Goal: Task Accomplishment & Management: Use online tool/utility

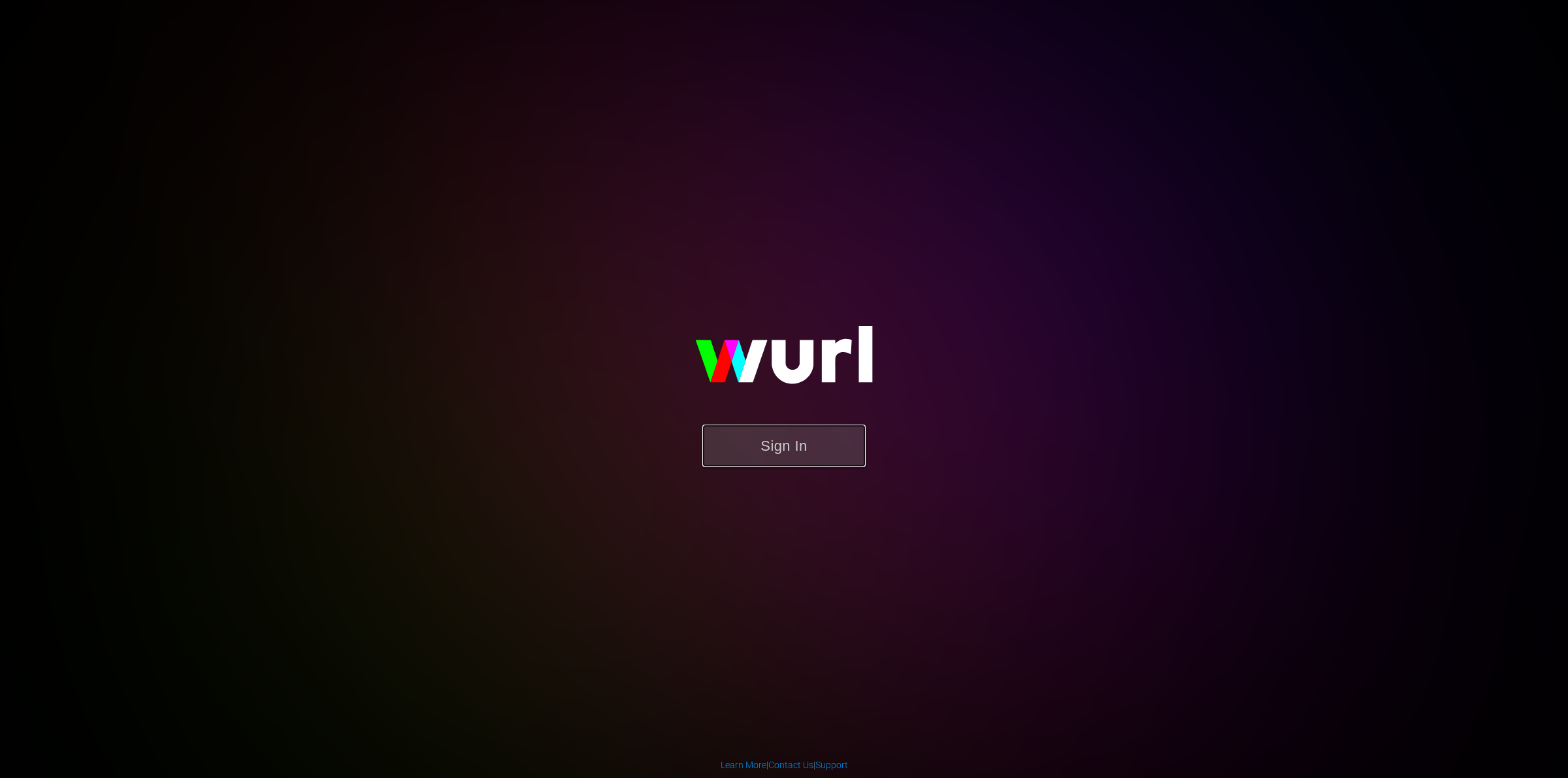
click at [795, 448] on button "Sign In" at bounding box center [784, 446] width 164 height 43
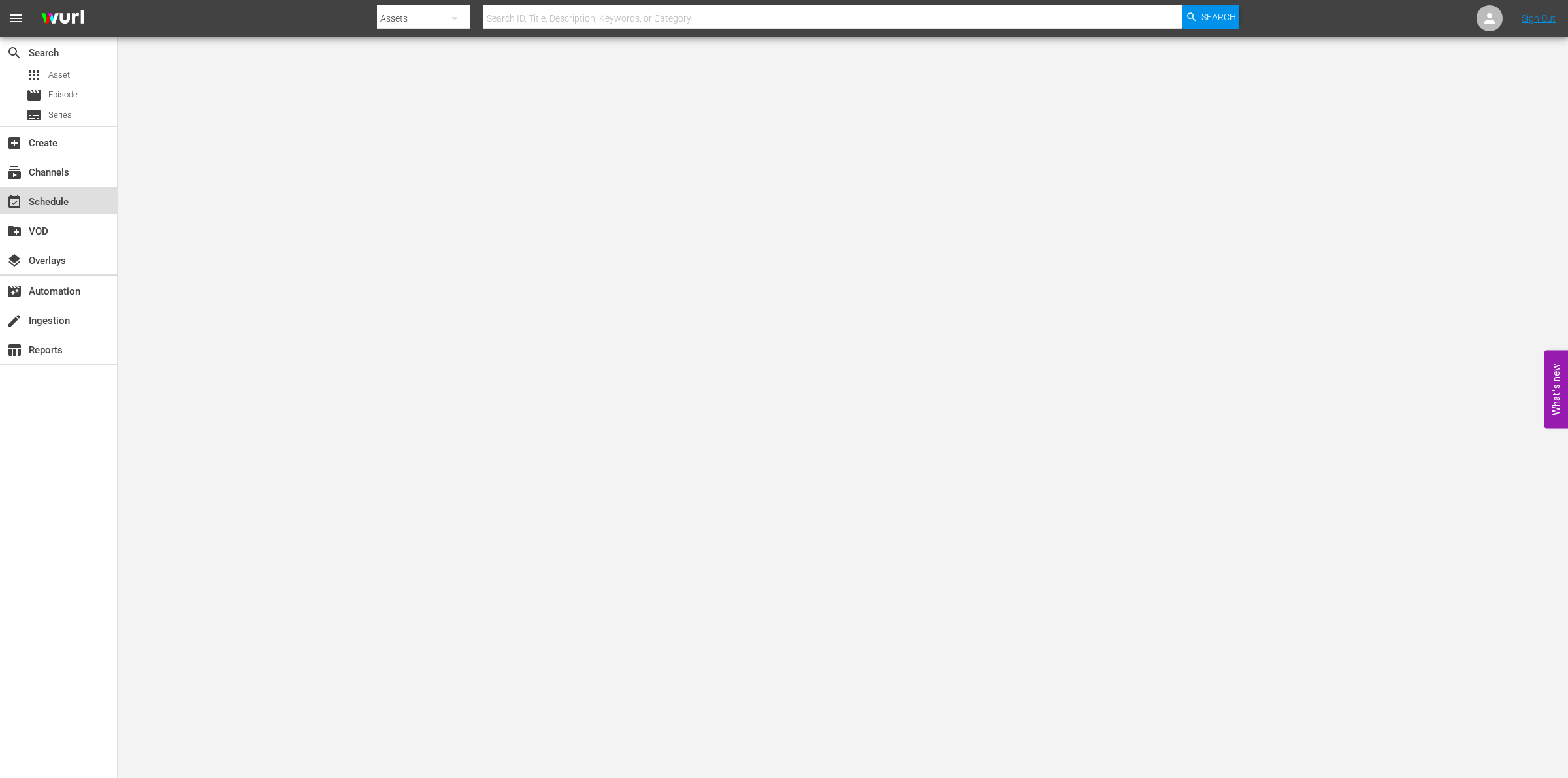
click at [114, 205] on div "event_available Schedule" at bounding box center [59, 200] width 117 height 26
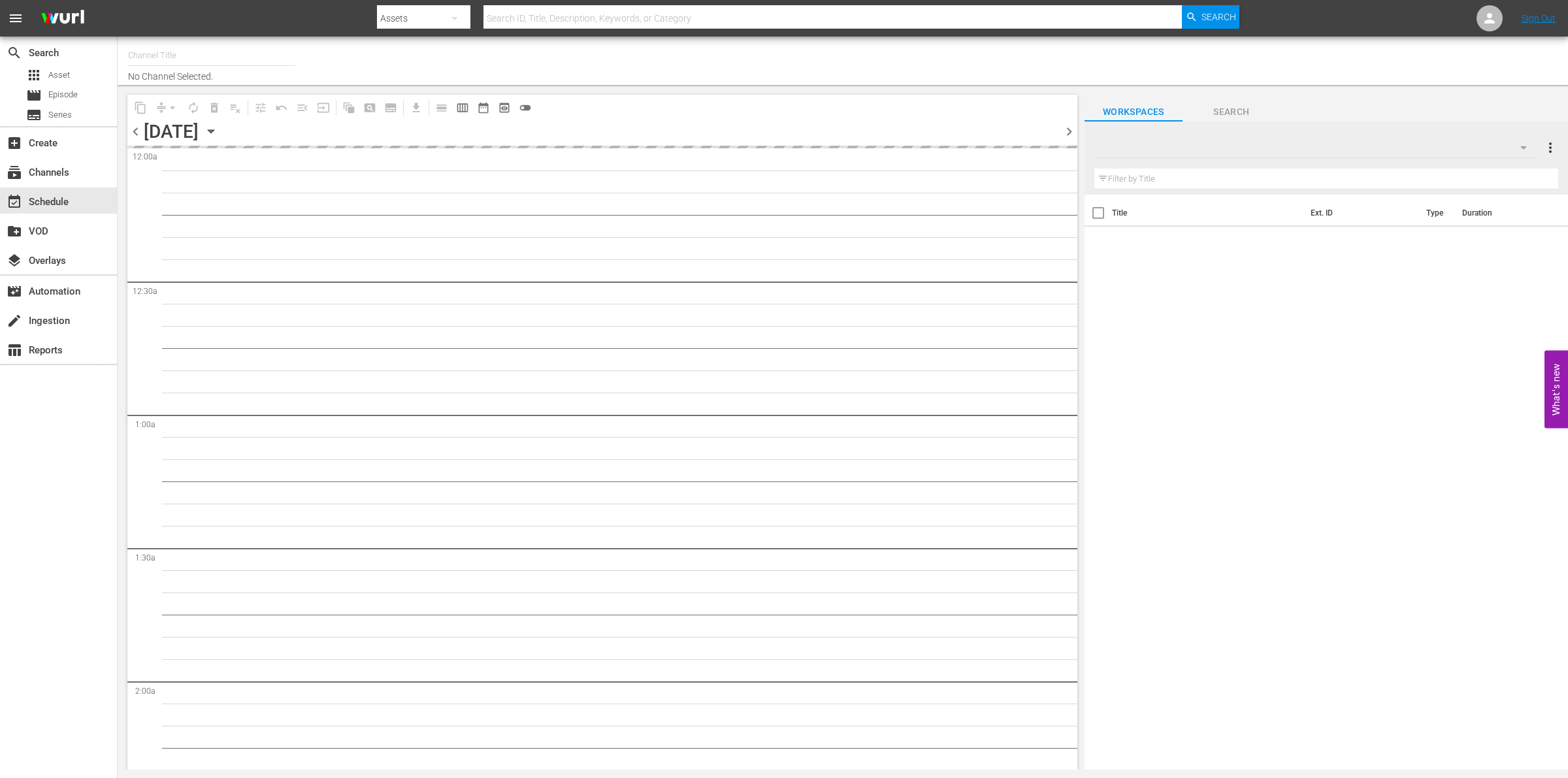
type input "So Real (1869)"
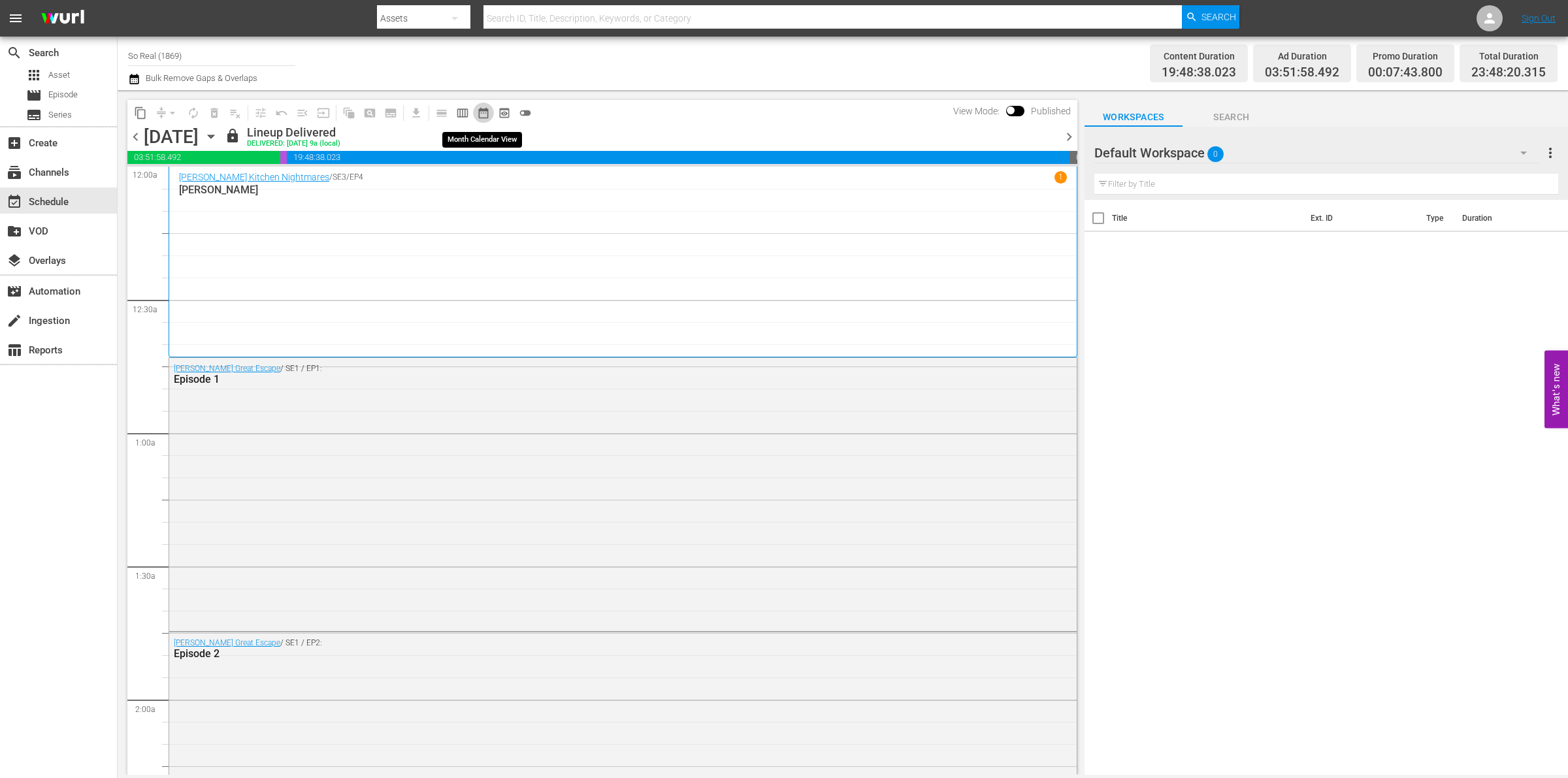
click at [485, 111] on span "date_range_outlined" at bounding box center [483, 113] width 13 height 13
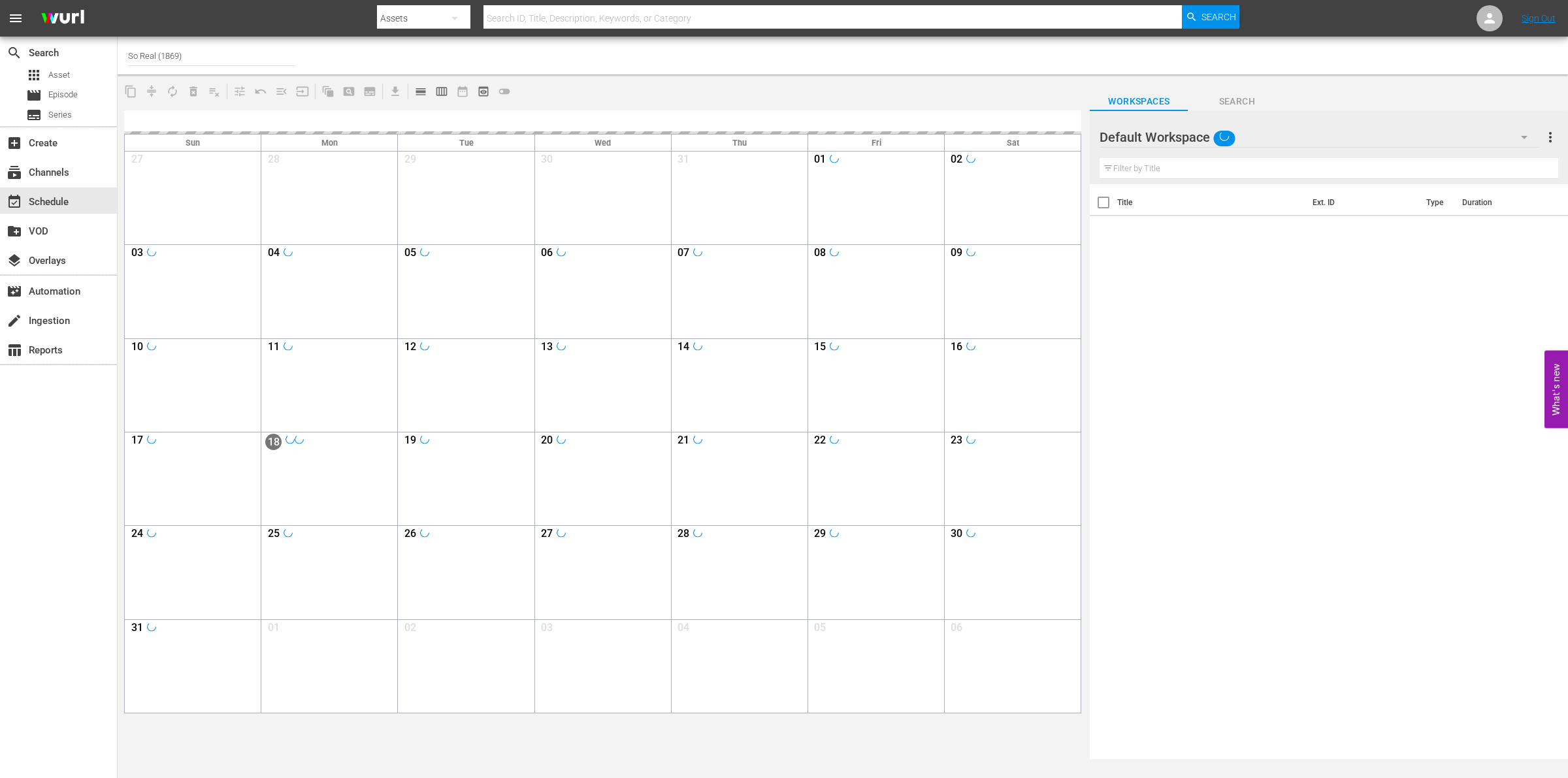
click at [485, 111] on div at bounding box center [602, 122] width 957 height 24
